Goal: Task Accomplishment & Management: Complete application form

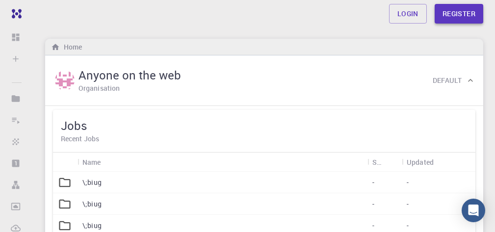
click at [457, 14] on link "Register" at bounding box center [458, 14] width 49 height 20
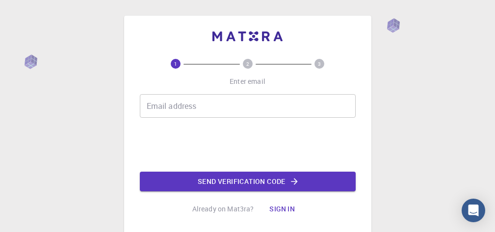
click at [184, 107] on div "Email address Email address" at bounding box center [248, 106] width 216 height 24
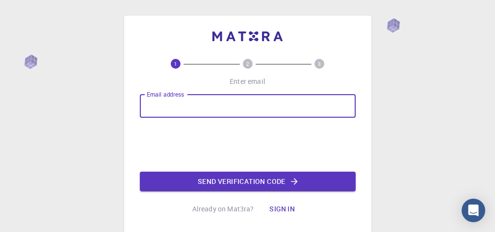
type input "[EMAIL_ADDRESS][DOMAIN_NAME]"
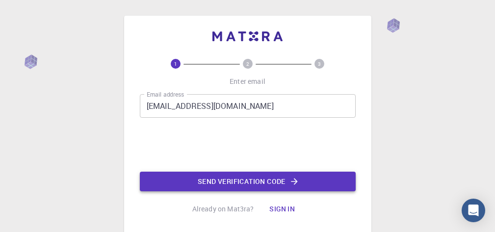
click at [236, 182] on button "Send verification code" at bounding box center [248, 182] width 216 height 20
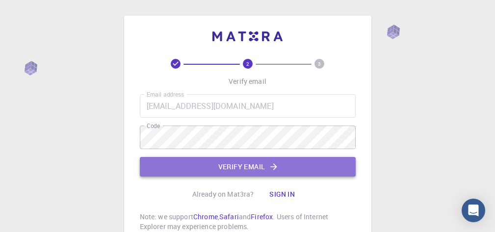
click at [232, 167] on button "Verify email" at bounding box center [248, 167] width 216 height 20
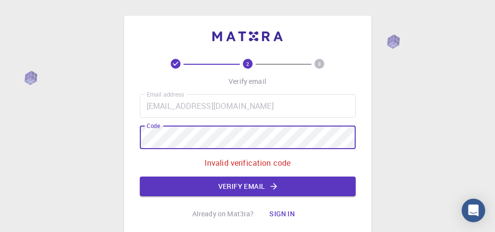
click at [123, 132] on div "2 3 Verify email Email address [EMAIL_ADDRESS][DOMAIN_NAME] Email address Code …" at bounding box center [247, 165] width 495 height 331
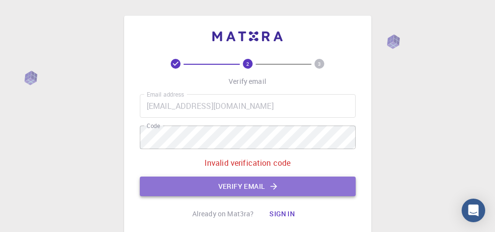
click at [235, 186] on button "Verify email" at bounding box center [248, 187] width 216 height 20
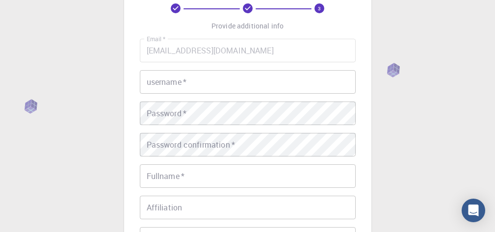
scroll to position [49, 0]
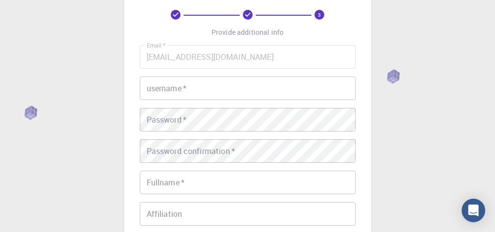
click at [175, 93] on div "username   * username   *" at bounding box center [248, 88] width 216 height 24
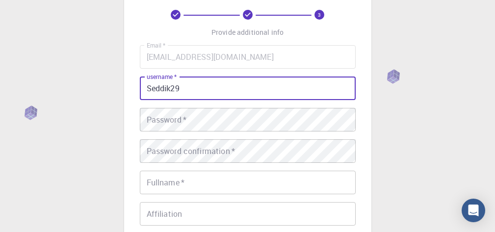
type input "Seddik29"
click at [164, 122] on div "Password   * Password   *" at bounding box center [248, 120] width 216 height 24
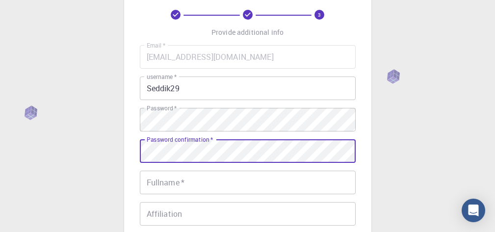
click at [155, 182] on div "Fullname   * Fullname   *" at bounding box center [248, 183] width 216 height 24
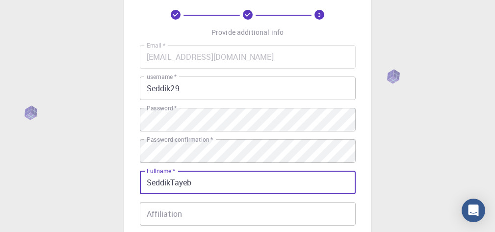
click at [171, 183] on input "SeddikTayeb" at bounding box center [248, 183] width 216 height 24
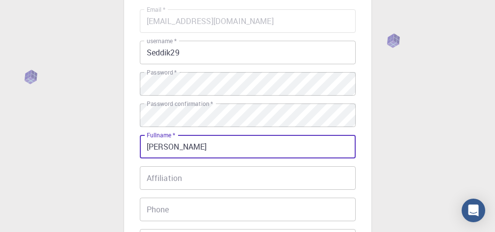
scroll to position [245, 0]
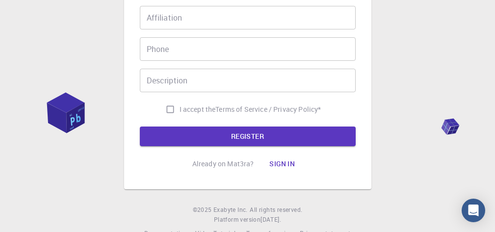
type input "[PERSON_NAME]"
click at [166, 109] on input "I accept the Terms of Service / Privacy Policy *" at bounding box center [170, 109] width 19 height 19
checkbox input "true"
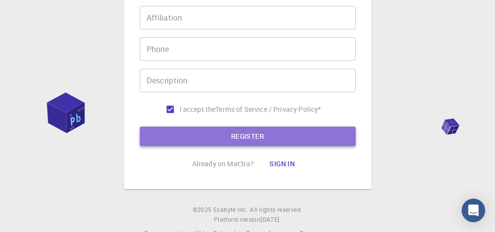
click at [226, 137] on button "REGISTER" at bounding box center [248, 137] width 216 height 20
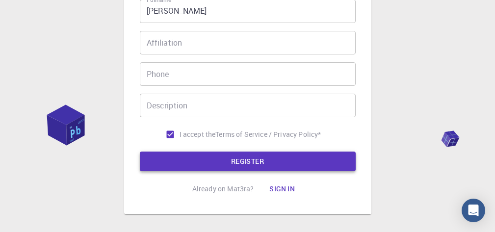
scroll to position [270, 0]
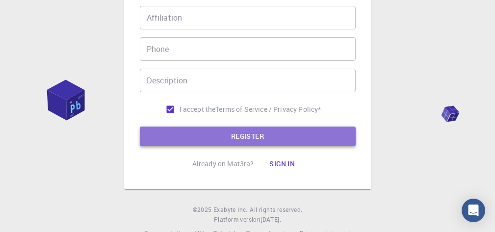
click at [245, 138] on button "REGISTER" at bounding box center [248, 137] width 216 height 20
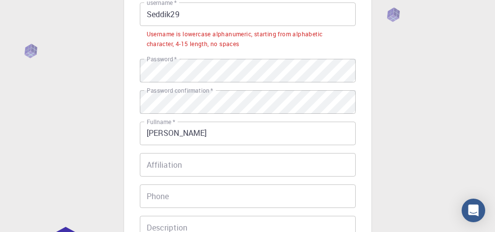
scroll to position [74, 0]
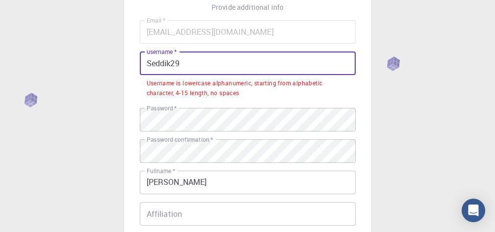
click at [189, 63] on input "Seddik29" at bounding box center [248, 63] width 216 height 24
drag, startPoint x: 180, startPoint y: 64, endPoint x: 149, endPoint y: 63, distance: 31.9
click at [149, 63] on input "Seddik29" at bounding box center [248, 63] width 216 height 24
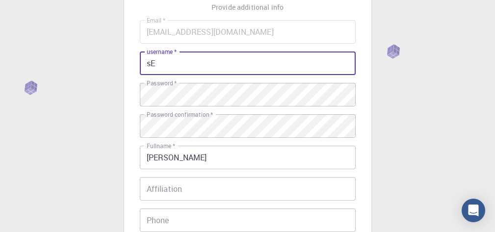
type input "s"
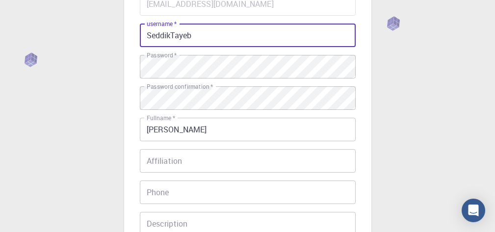
scroll to position [267, 0]
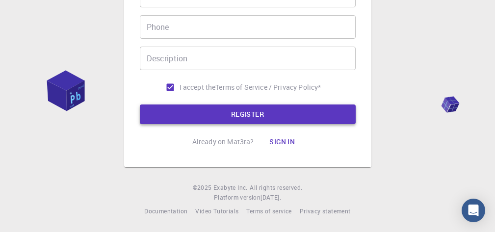
click at [237, 113] on button "REGISTER" at bounding box center [248, 114] width 216 height 20
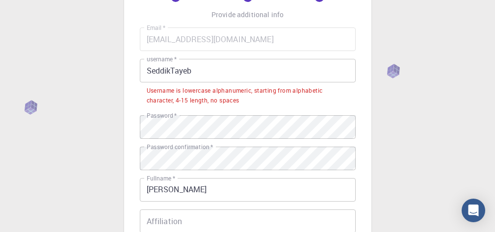
scroll to position [47, 0]
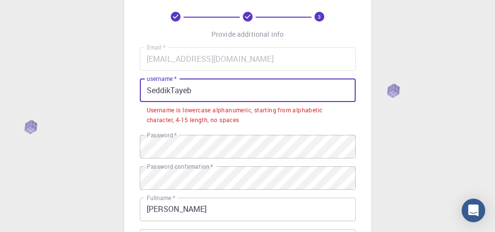
click at [190, 92] on input "SeddikTayeb" at bounding box center [248, 90] width 216 height 24
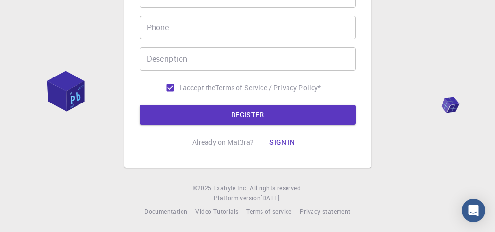
scroll to position [267, 0]
click at [240, 113] on button "REGISTER" at bounding box center [248, 114] width 216 height 20
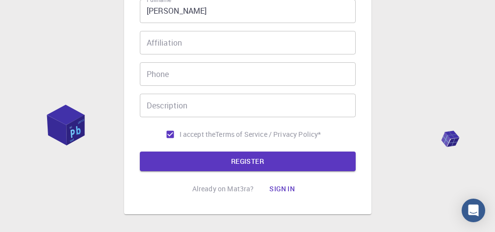
scroll to position [292, 0]
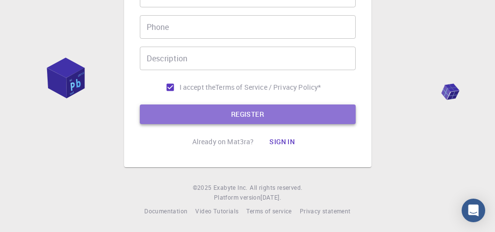
click at [248, 116] on button "REGISTER" at bounding box center [248, 114] width 216 height 20
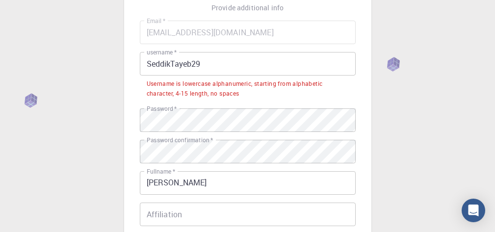
scroll to position [47, 0]
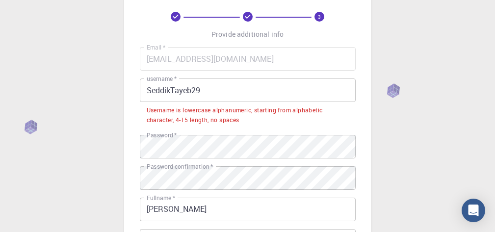
click at [277, 110] on div "Username is lowercase alphanumeric, starting from alphabetic character, 4-15 le…" at bounding box center [248, 115] width 202 height 20
click at [390, 89] on div "3 Provide additional info Email   * [EMAIL_ADDRESS][DOMAIN_NAME] Email   * user…" at bounding box center [247, 215] width 495 height 524
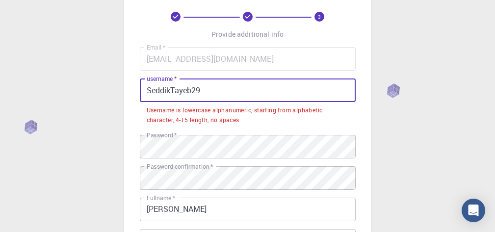
click at [215, 96] on input "SeddikTayeb29" at bounding box center [248, 90] width 216 height 24
drag, startPoint x: 146, startPoint y: 89, endPoint x: 221, endPoint y: 89, distance: 74.5
click at [221, 89] on input "SeddikTayeb29" at bounding box center [248, 90] width 216 height 24
paste input "[EMAIL_ADDRESS][DOMAIN_NAME]"
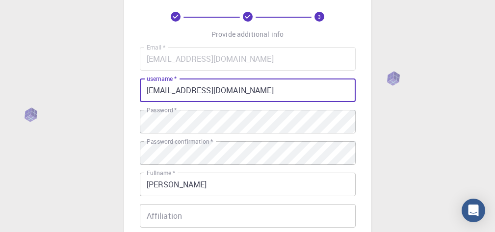
click at [369, 113] on div "3 Provide additional info Email   * [EMAIL_ADDRESS][DOMAIN_NAME] Email   * user…" at bounding box center [247, 178] width 247 height 419
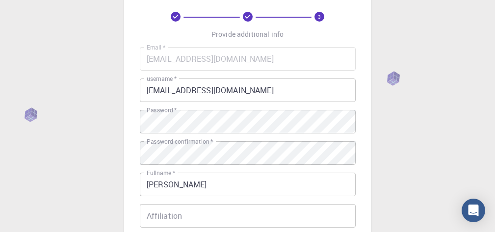
scroll to position [267, 0]
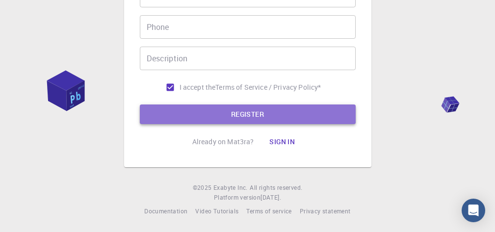
click at [256, 116] on button "REGISTER" at bounding box center [248, 114] width 216 height 20
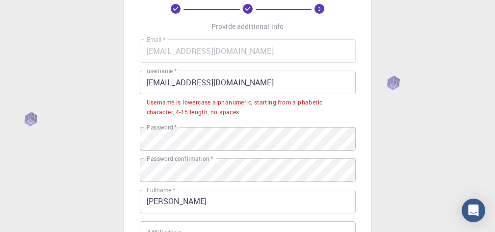
scroll to position [47, 0]
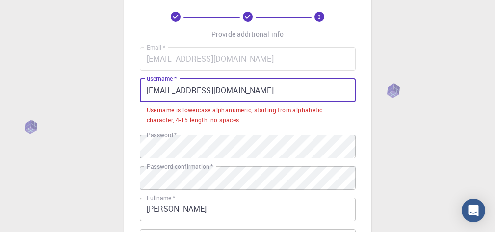
drag, startPoint x: 253, startPoint y: 91, endPoint x: 144, endPoint y: 90, distance: 108.4
click at [144, 90] on input "[EMAIL_ADDRESS][DOMAIN_NAME]" at bounding box center [248, 90] width 216 height 24
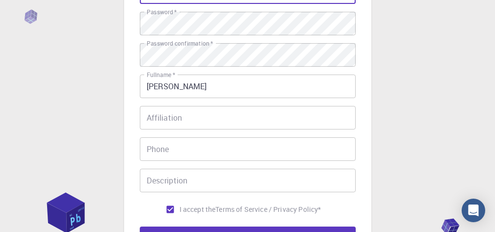
scroll to position [267, 0]
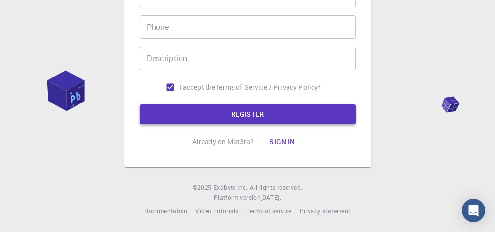
type input "mascara29"
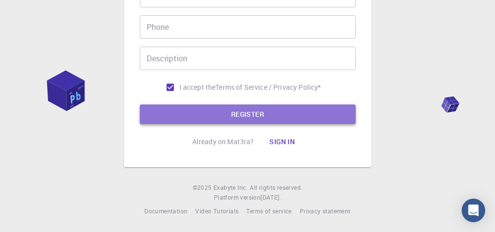
click at [251, 117] on button "REGISTER" at bounding box center [248, 114] width 216 height 20
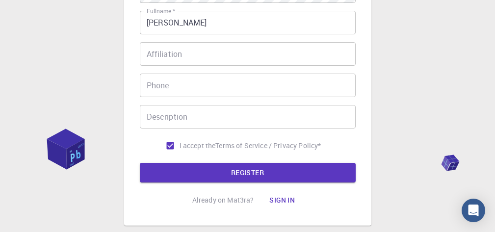
scroll to position [245, 0]
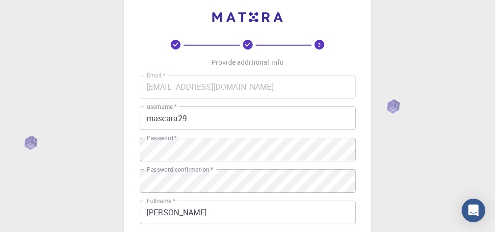
scroll to position [0, 0]
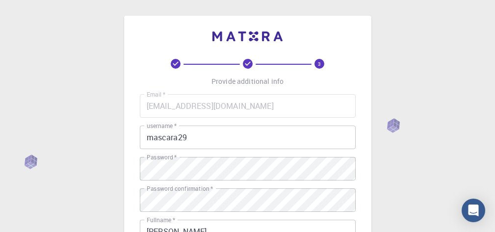
click at [318, 64] on text "3" at bounding box center [319, 63] width 3 height 7
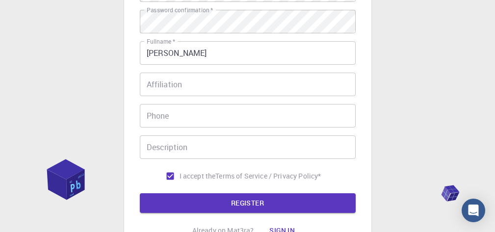
scroll to position [196, 0]
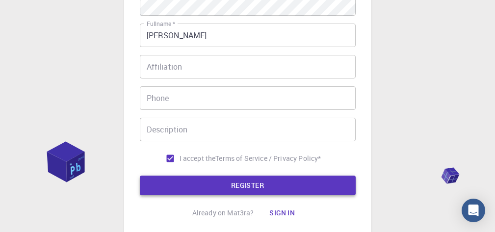
click at [261, 184] on button "REGISTER" at bounding box center [248, 186] width 216 height 20
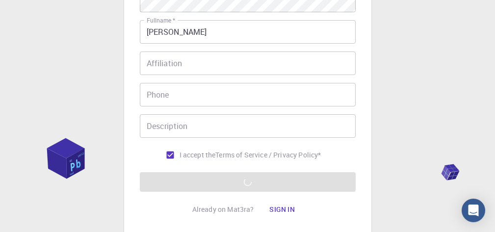
scroll to position [245, 0]
